Goal: Information Seeking & Learning: Learn about a topic

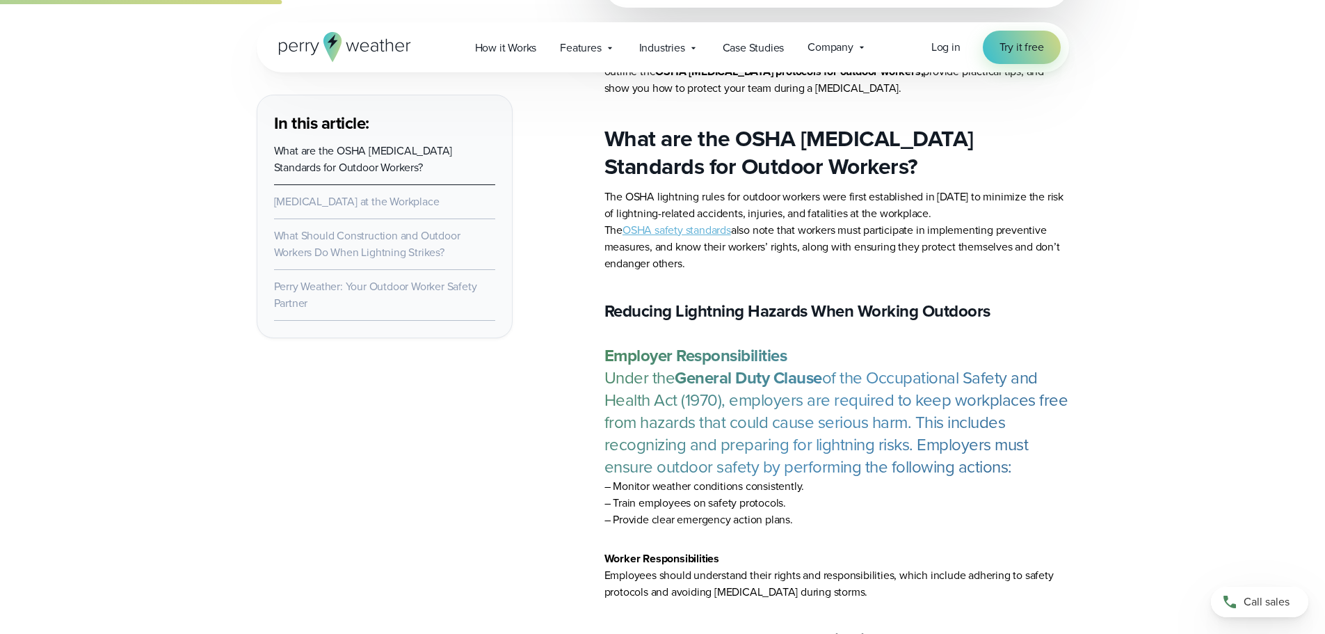
scroll to position [1407, 0]
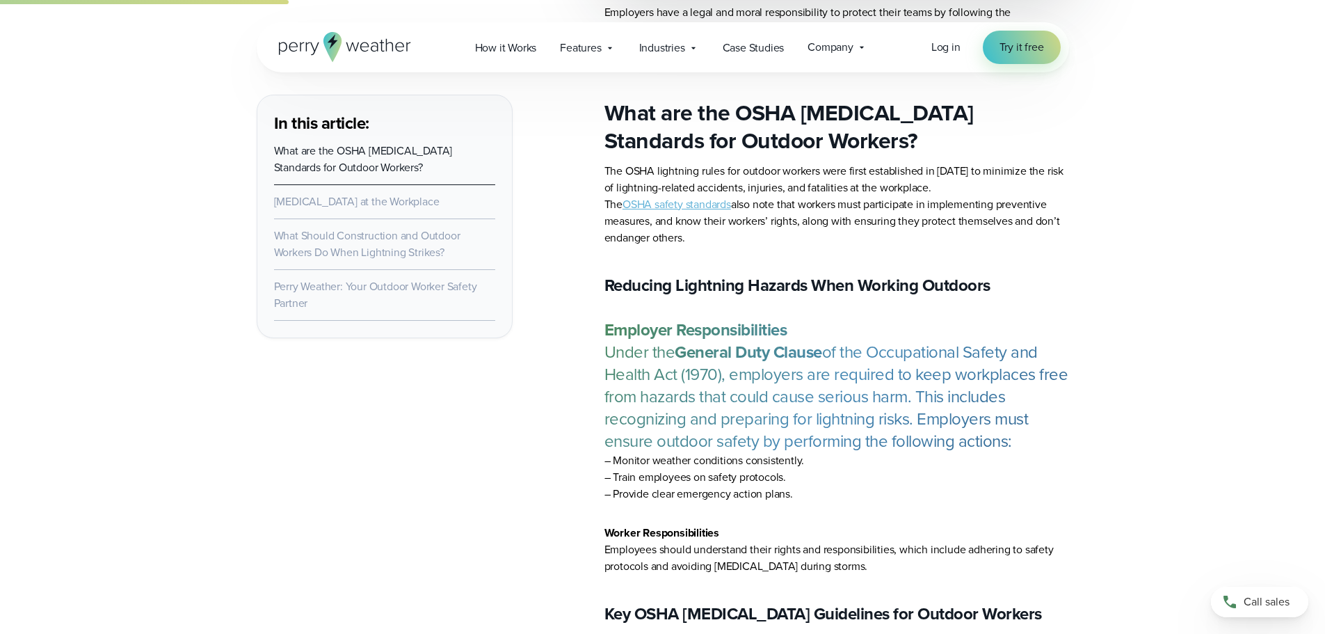
click at [686, 206] on link "OSHA safety standards" at bounding box center [676, 204] width 108 height 16
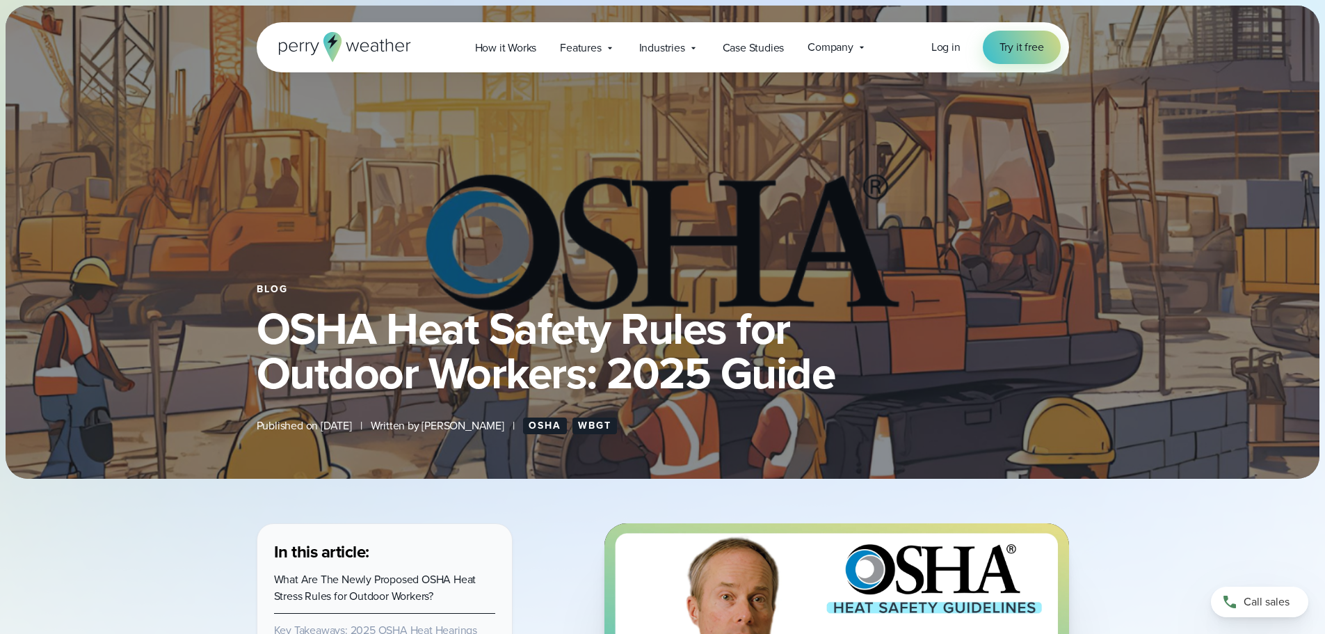
scroll to position [232, 0]
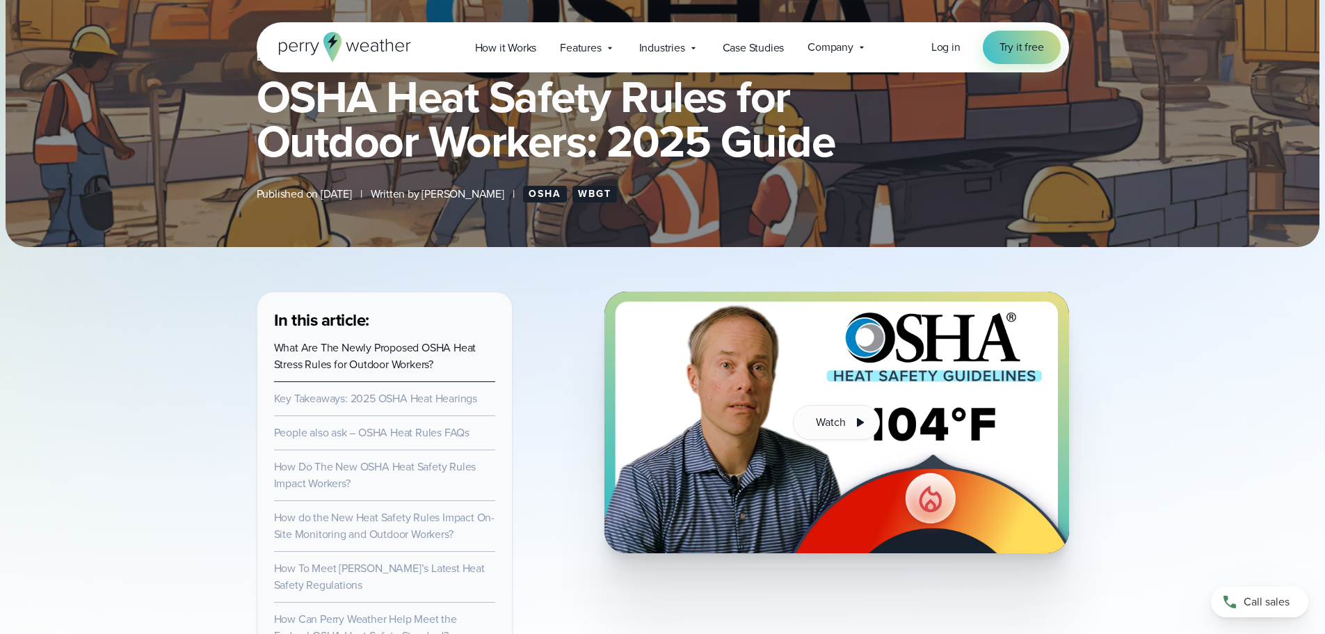
click at [417, 401] on link "Key Takeaways: 2025 OSHA Heat Hearings" at bounding box center [375, 398] width 203 height 16
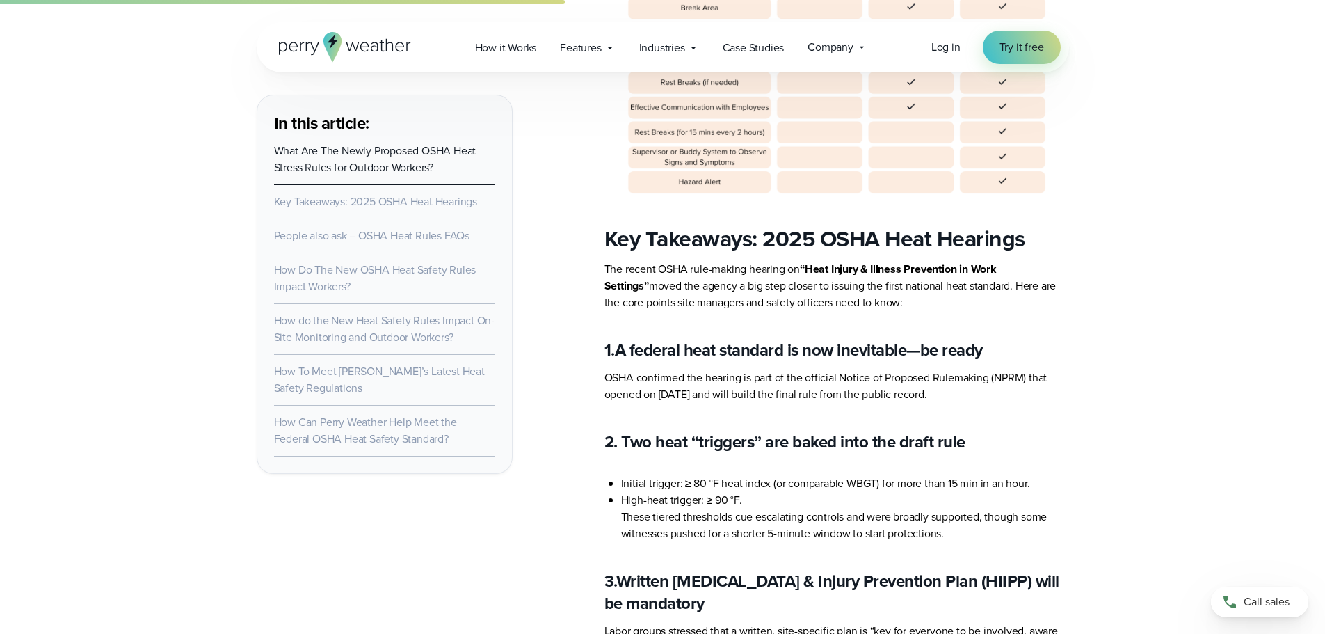
scroll to position [2738, 0]
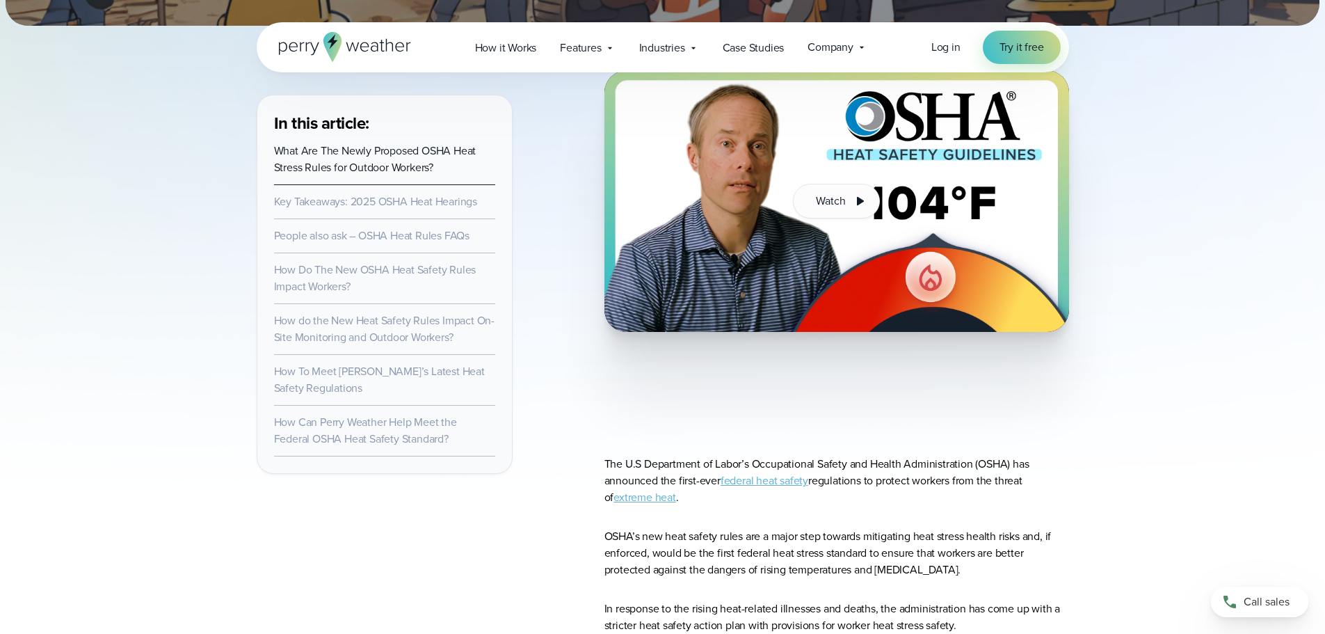
scroll to position [463, 0]
